Goal: Information Seeking & Learning: Find specific fact

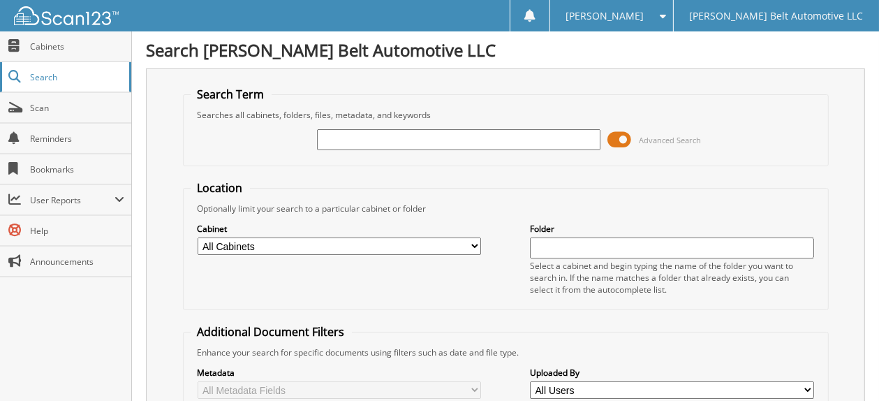
drag, startPoint x: 64, startPoint y: 79, endPoint x: 94, endPoint y: 89, distance: 31.8
click at [64, 79] on span "Search" at bounding box center [76, 77] width 92 height 12
click at [324, 138] on input "text" at bounding box center [459, 139] width 284 height 21
type input "512379"
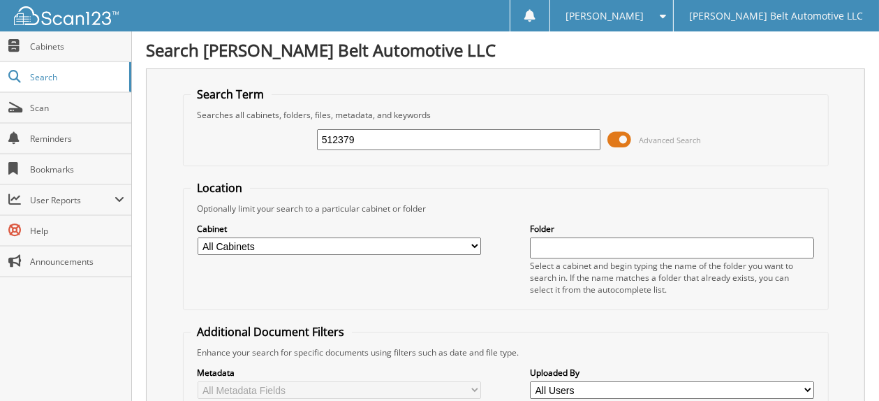
click at [335, 128] on div "512379" at bounding box center [459, 140] width 284 height 24
click at [331, 139] on input "512379" at bounding box center [459, 139] width 284 height 21
click at [503, 142] on input "52379" at bounding box center [459, 139] width 284 height 21
type input "52379"
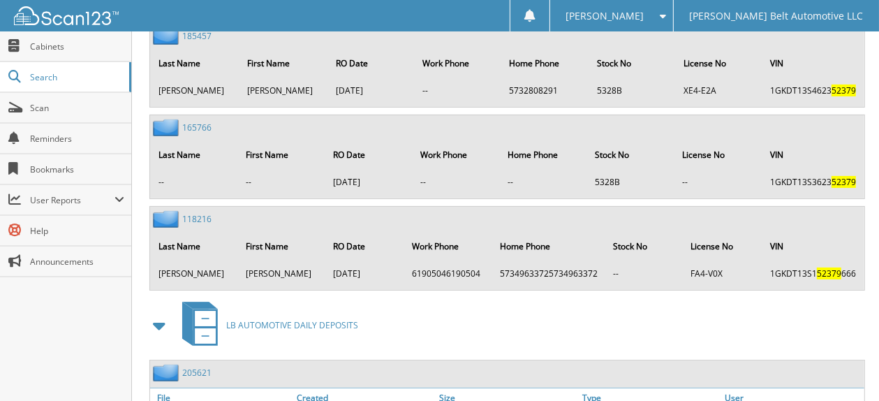
scroll to position [4610, 0]
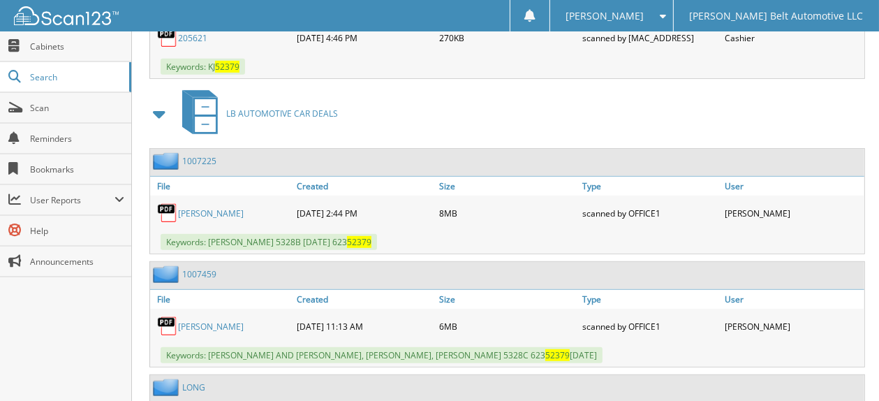
scroll to position [4954, 0]
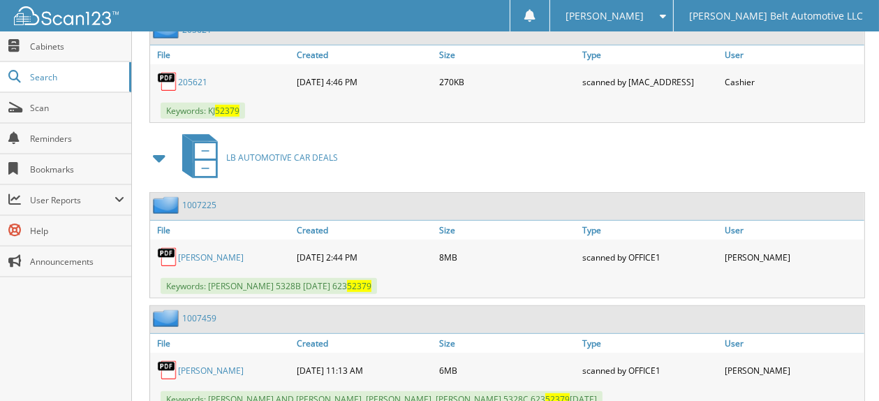
click at [752, 275] on div "Keywords: RUSSELL, ANGLETTE 5328B 3/31/20 623 52379" at bounding box center [507, 286] width 715 height 23
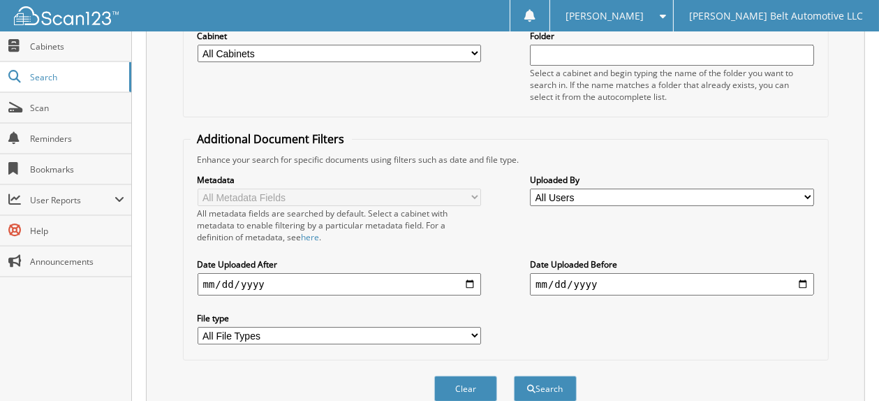
scroll to position [0, 0]
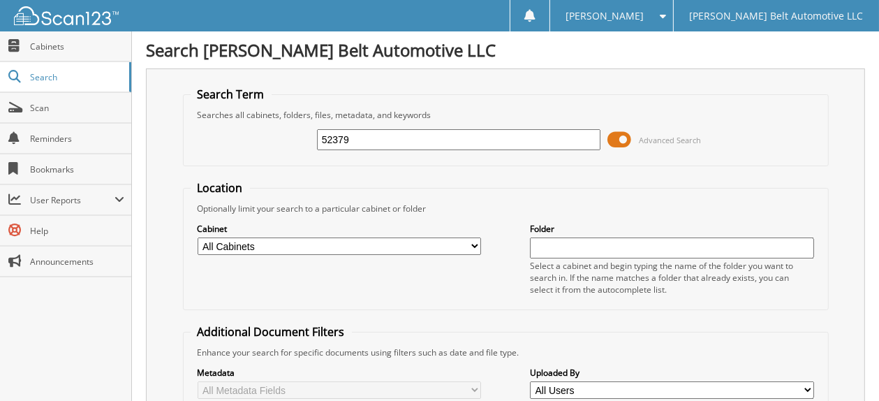
click at [377, 137] on input "52379" at bounding box center [459, 139] width 284 height 21
drag, startPoint x: 403, startPoint y: 157, endPoint x: 321, endPoint y: 133, distance: 85.1
click at [321, 133] on fieldset "Search Term Searches all cabinets, folders, files, metadata, and keywords 52379…" at bounding box center [506, 127] width 646 height 80
drag, startPoint x: 355, startPoint y: 137, endPoint x: 296, endPoint y: 133, distance: 58.8
click at [296, 133] on div "52379 Advanced Search" at bounding box center [506, 140] width 631 height 38
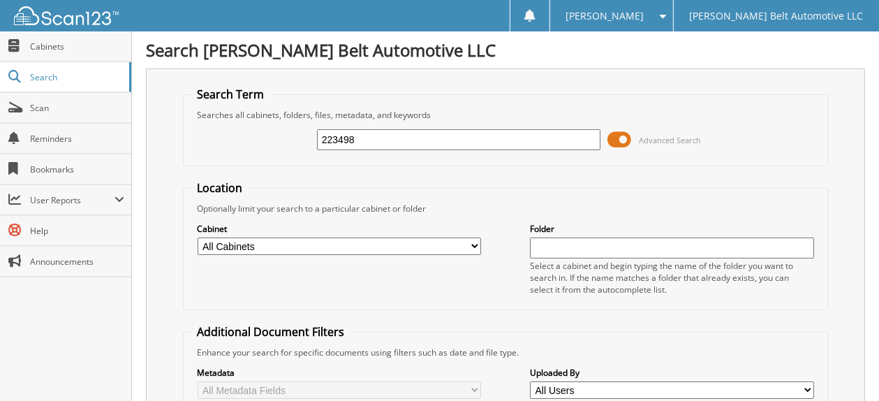
type input "223498"
drag, startPoint x: 368, startPoint y: 143, endPoint x: 275, endPoint y: 132, distance: 93.6
click at [275, 132] on div "223498 Advanced Search" at bounding box center [506, 140] width 631 height 38
type input "07.10.25"
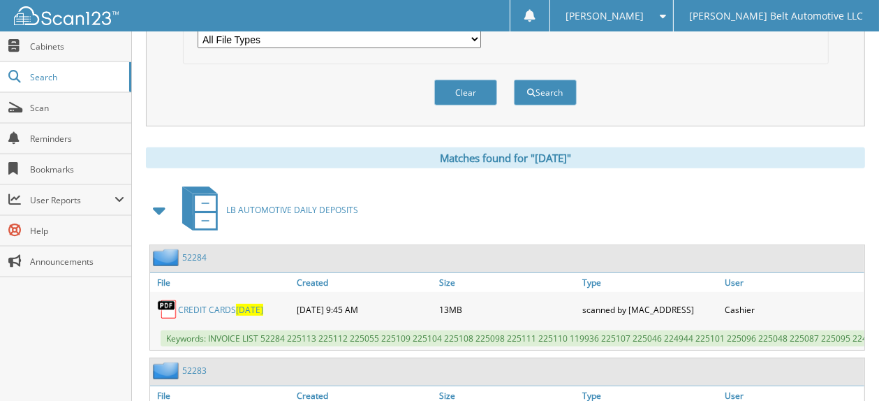
scroll to position [559, 0]
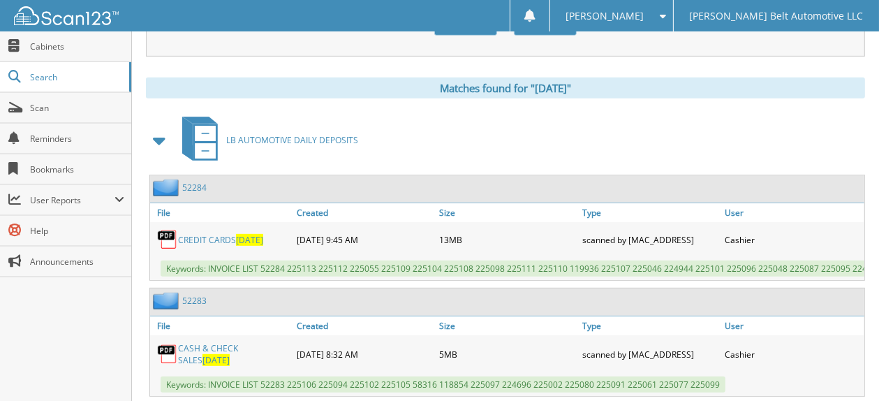
click at [212, 234] on link "CREDIT CARDS 07.10.25" at bounding box center [220, 240] width 85 height 12
click at [203, 354] on span "07.10.25" at bounding box center [216, 360] width 27 height 12
click at [205, 344] on link "CASH & CHECK SALES 07.10.25" at bounding box center [234, 354] width 112 height 24
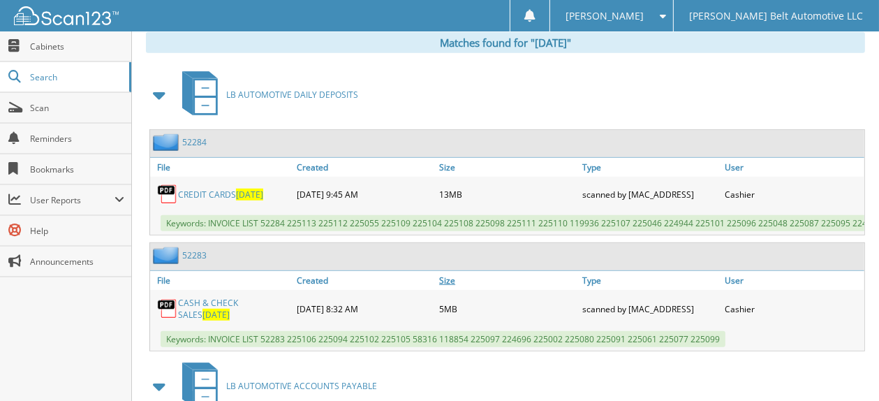
scroll to position [629, 0]
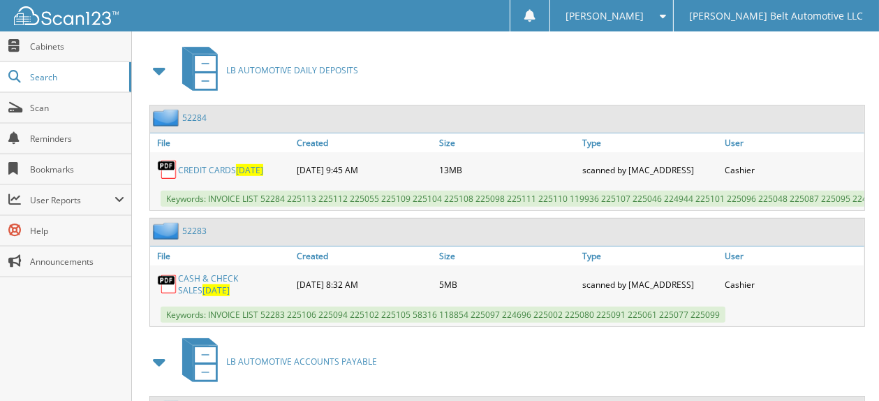
click at [226, 272] on link "CASH & CHECK SALES 07.10.25" at bounding box center [234, 284] width 112 height 24
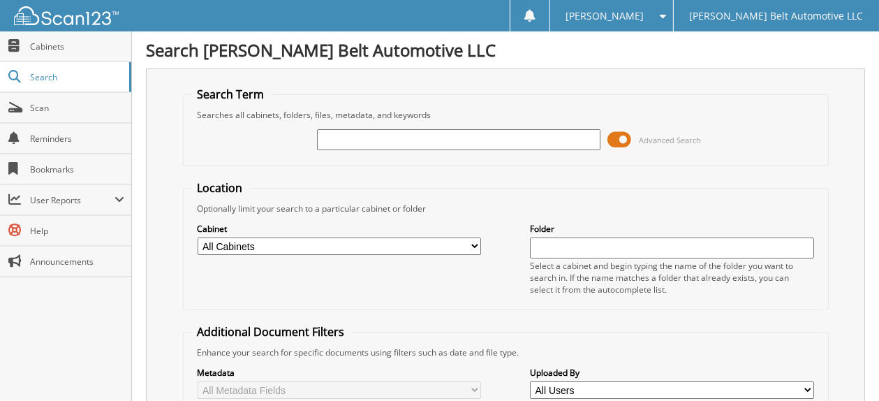
click at [339, 133] on input "text" at bounding box center [459, 139] width 284 height 21
type input "52379"
drag, startPoint x: 356, startPoint y: 143, endPoint x: 251, endPoint y: 124, distance: 106.6
click at [251, 124] on div "52379 Advanced Search" at bounding box center [506, 140] width 631 height 38
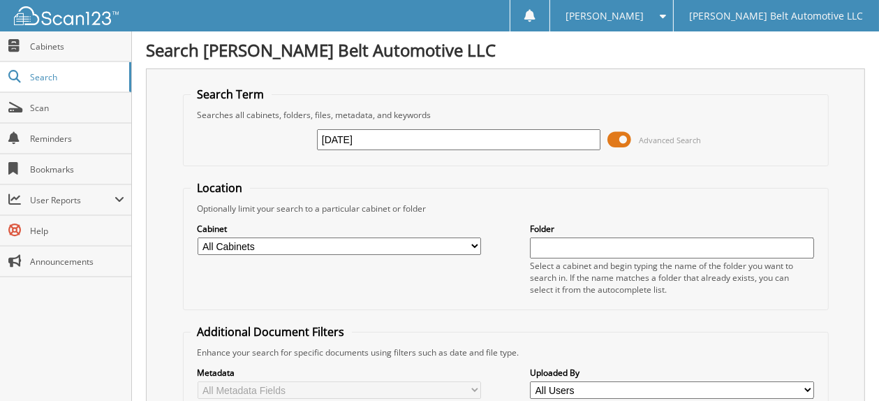
type input "[DATE]"
click at [39, 54] on link "Cabinets" at bounding box center [65, 46] width 131 height 30
click at [472, 242] on select "All Cabinets ACCOUNTS RECEIVABLE LB AUTOMOTIVE ACCOUNTS PAYABLE LB AUTOMOTIVE C…" at bounding box center [340, 245] width 284 height 17
select select "5009"
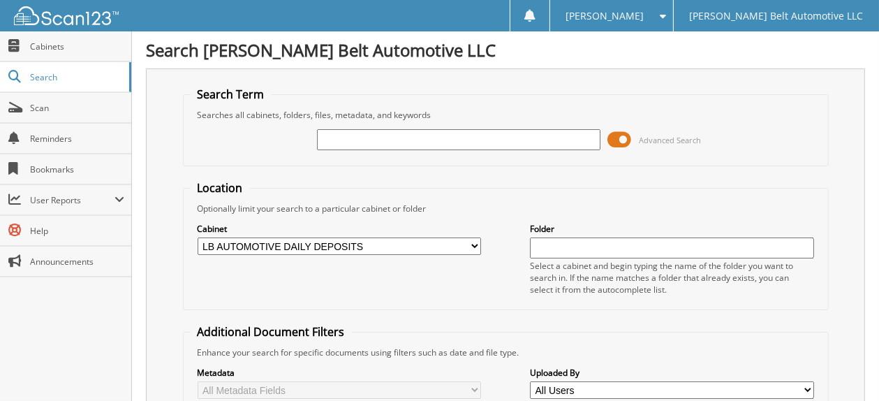
click at [198, 237] on select "All Cabinets ACCOUNTS RECEIVABLE LB AUTOMOTIVE ACCOUNTS PAYABLE LB AUTOMOTIVE C…" at bounding box center [340, 245] width 284 height 17
click at [343, 140] on input "text" at bounding box center [459, 139] width 284 height 21
type input "5"
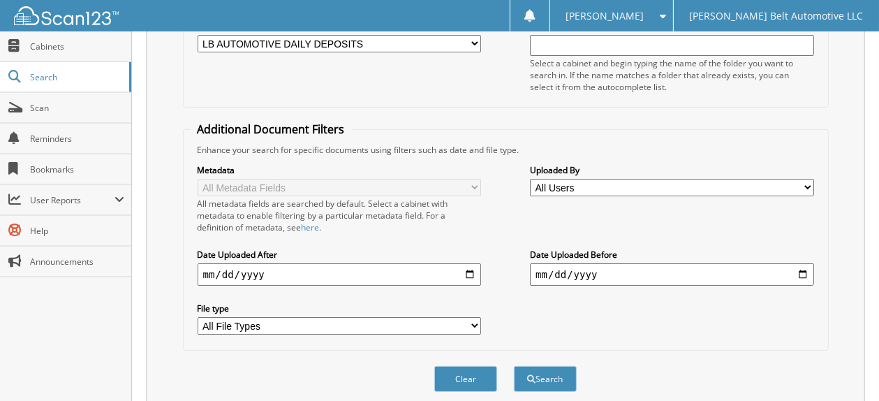
scroll to position [242, 0]
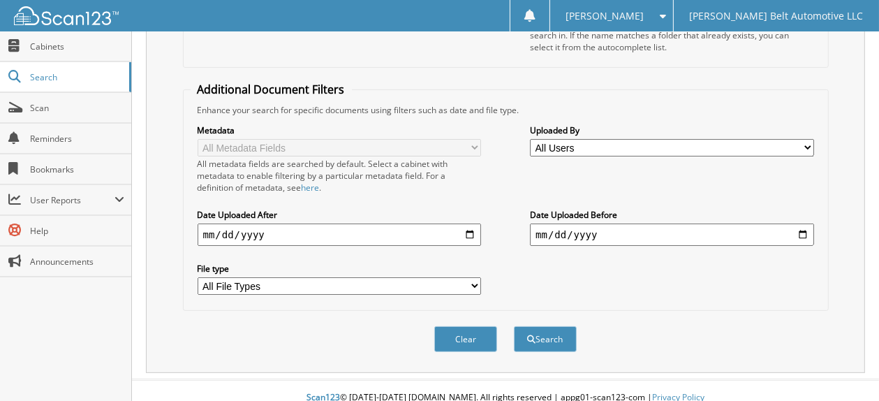
click at [469, 224] on input "date" at bounding box center [340, 235] width 284 height 22
type input "[DATE]"
click at [712, 224] on input "date" at bounding box center [672, 235] width 284 height 22
click at [805, 224] on input "date" at bounding box center [672, 235] width 284 height 22
type input "2025-08-09"
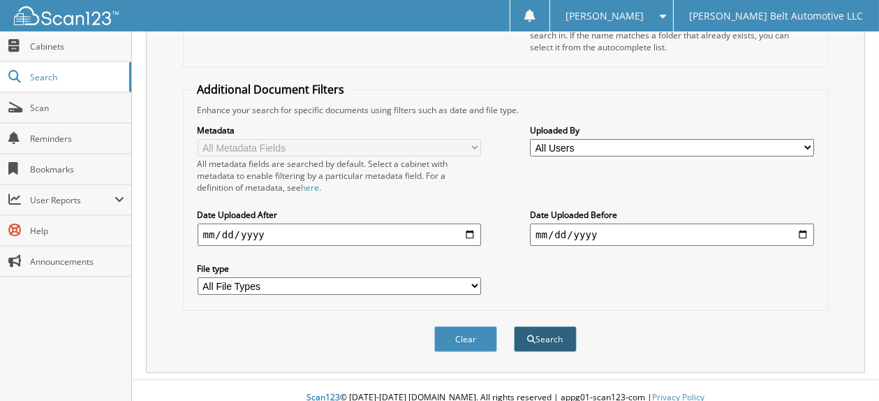
click at [536, 331] on button "Search" at bounding box center [545, 339] width 63 height 26
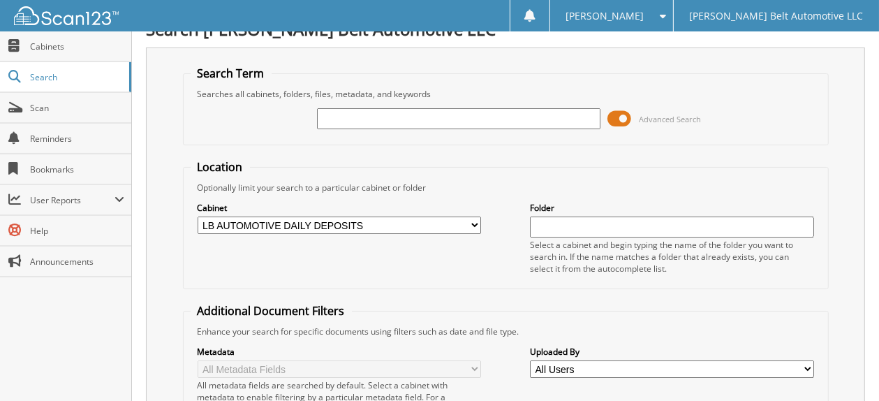
scroll to position [0, 0]
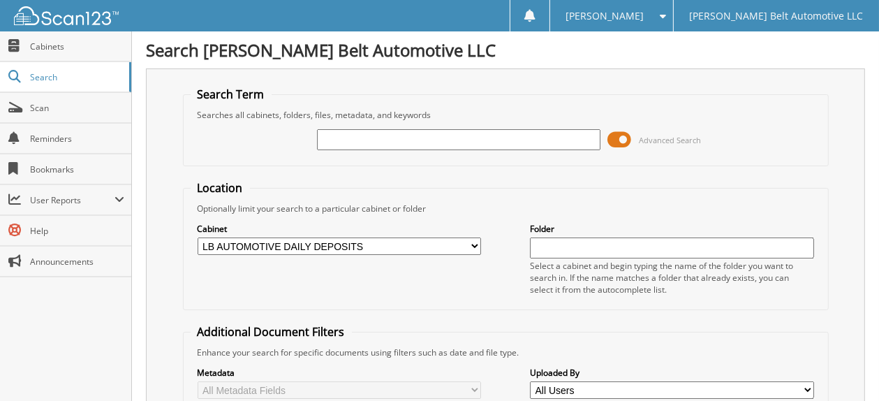
click at [330, 138] on input "text" at bounding box center [459, 139] width 284 height 21
type input "52"
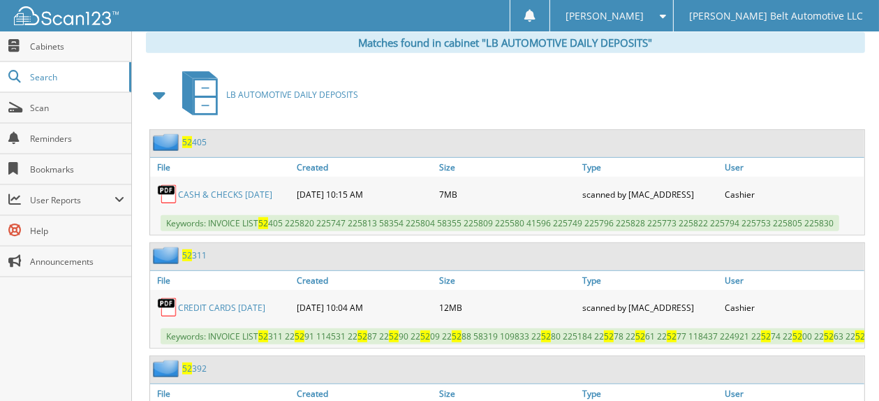
scroll to position [699, 0]
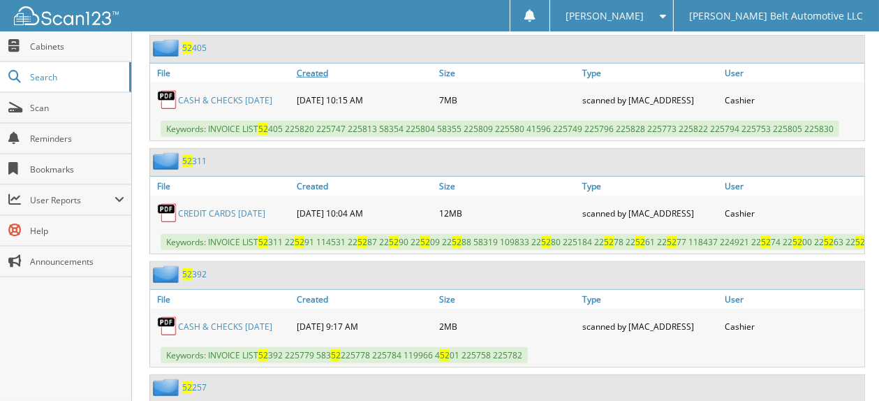
click at [312, 64] on link "Created" at bounding box center [364, 73] width 143 height 19
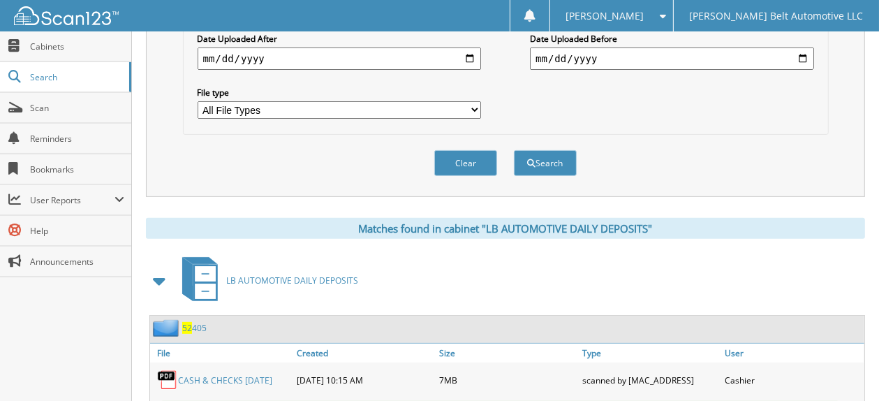
scroll to position [0, 0]
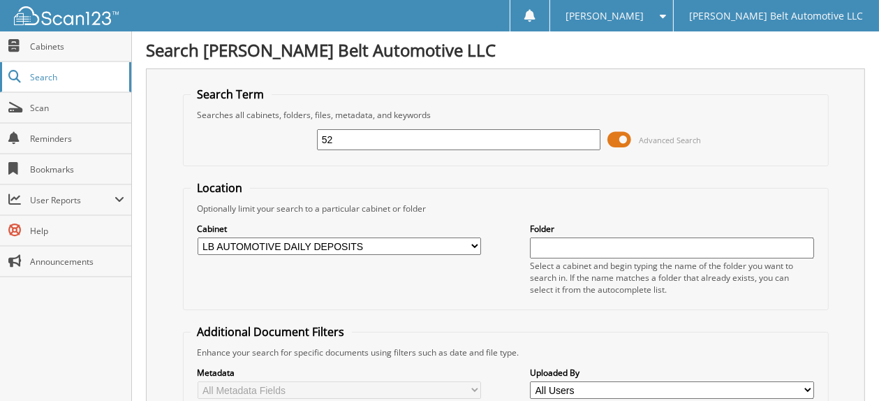
drag, startPoint x: 37, startPoint y: 80, endPoint x: 46, endPoint y: 75, distance: 10.3
click at [37, 80] on span "Search" at bounding box center [76, 77] width 92 height 12
click at [327, 135] on input "text" at bounding box center [459, 139] width 284 height 21
type input "1825.00"
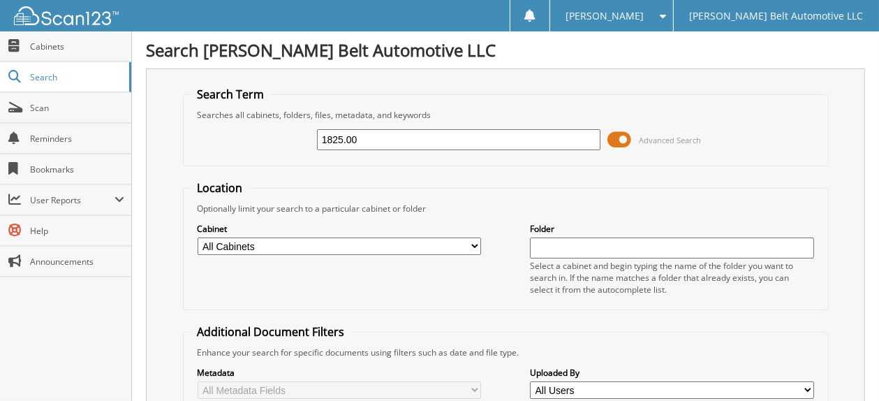
click at [345, 138] on input "1825.00" at bounding box center [459, 139] width 284 height 21
type input "1824.00"
drag, startPoint x: 359, startPoint y: 138, endPoint x: 265, endPoint y: 130, distance: 93.9
click at [265, 130] on div "1824.00 Advanced Search" at bounding box center [506, 140] width 631 height 38
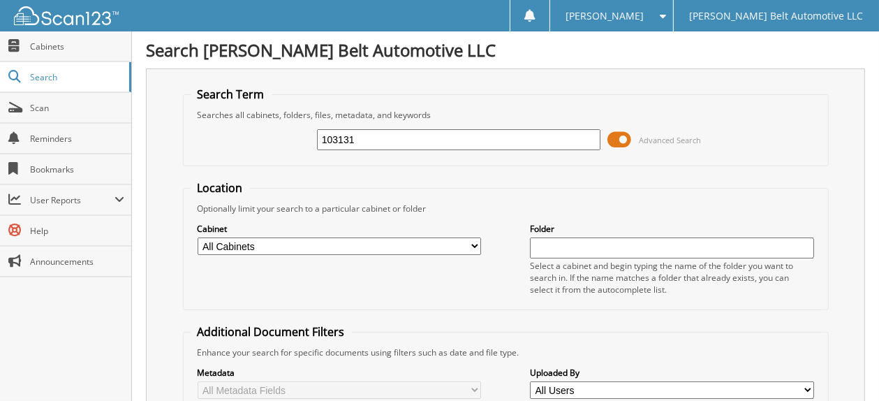
type input "103131"
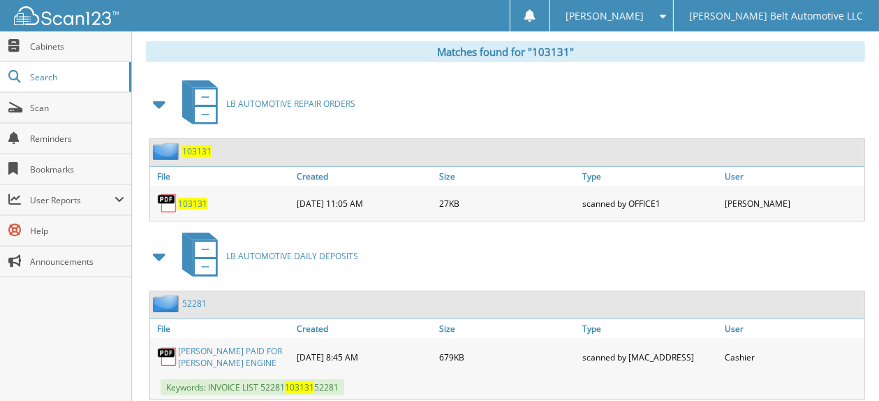
scroll to position [615, 0]
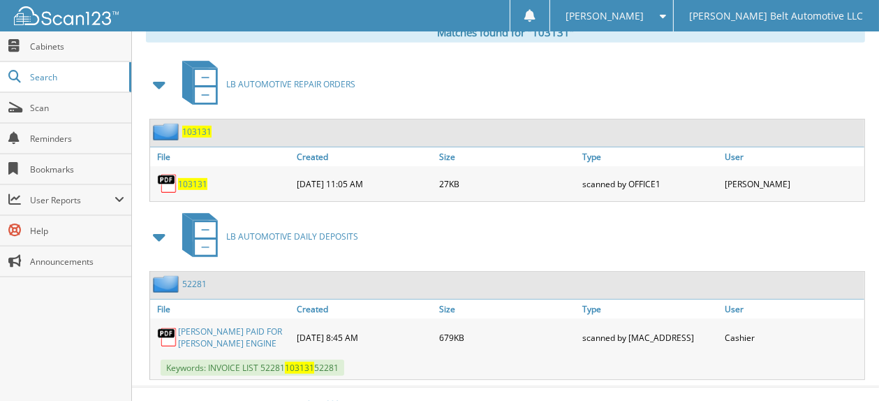
click at [226, 326] on link "O'REILLY'S PAID FOR ROY WOOD ENGINE" at bounding box center [234, 338] width 112 height 24
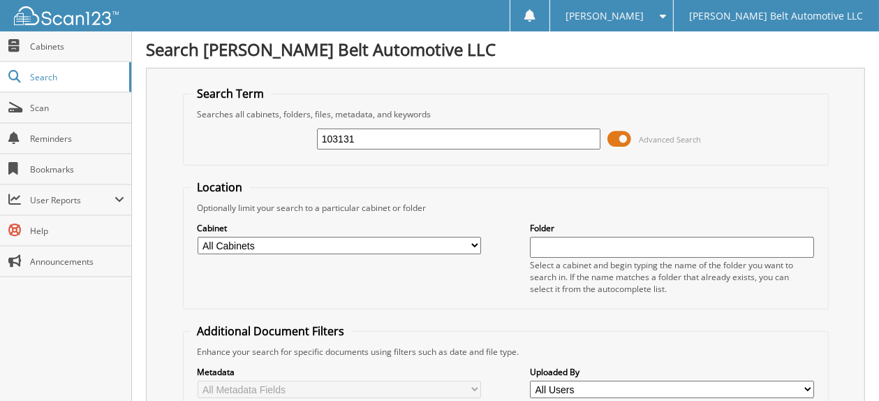
scroll to position [0, 0]
